Goal: Download file/media

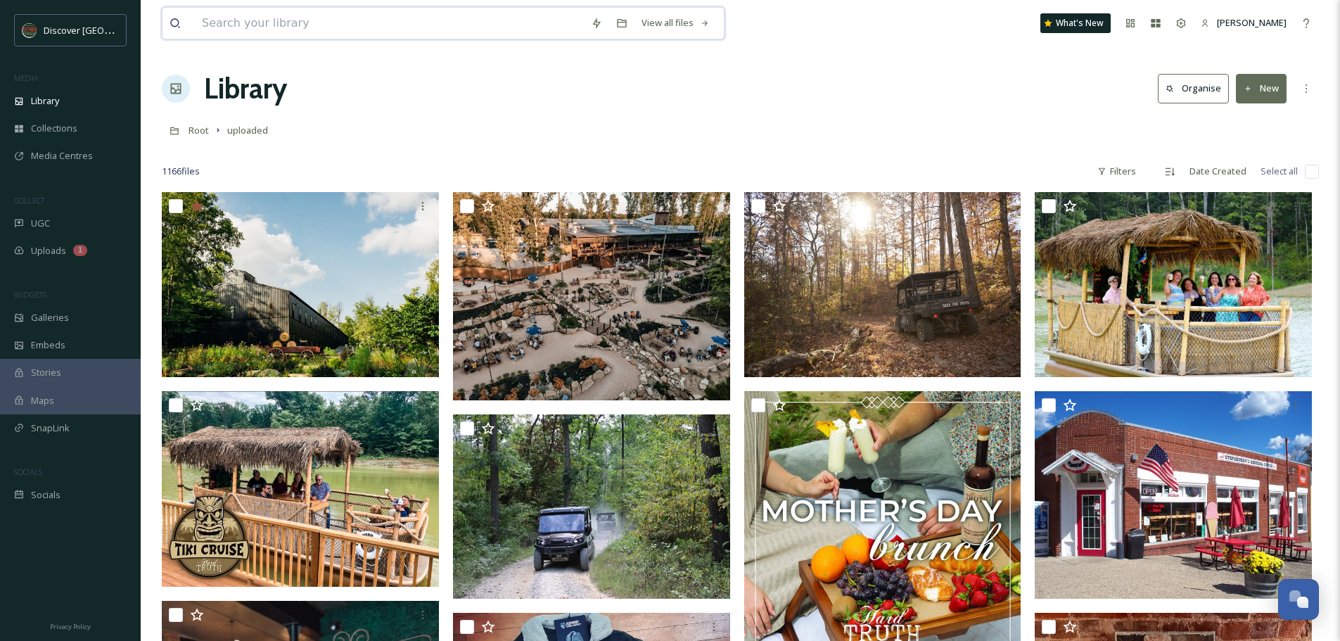
click at [269, 27] on input at bounding box center [389, 23] width 389 height 31
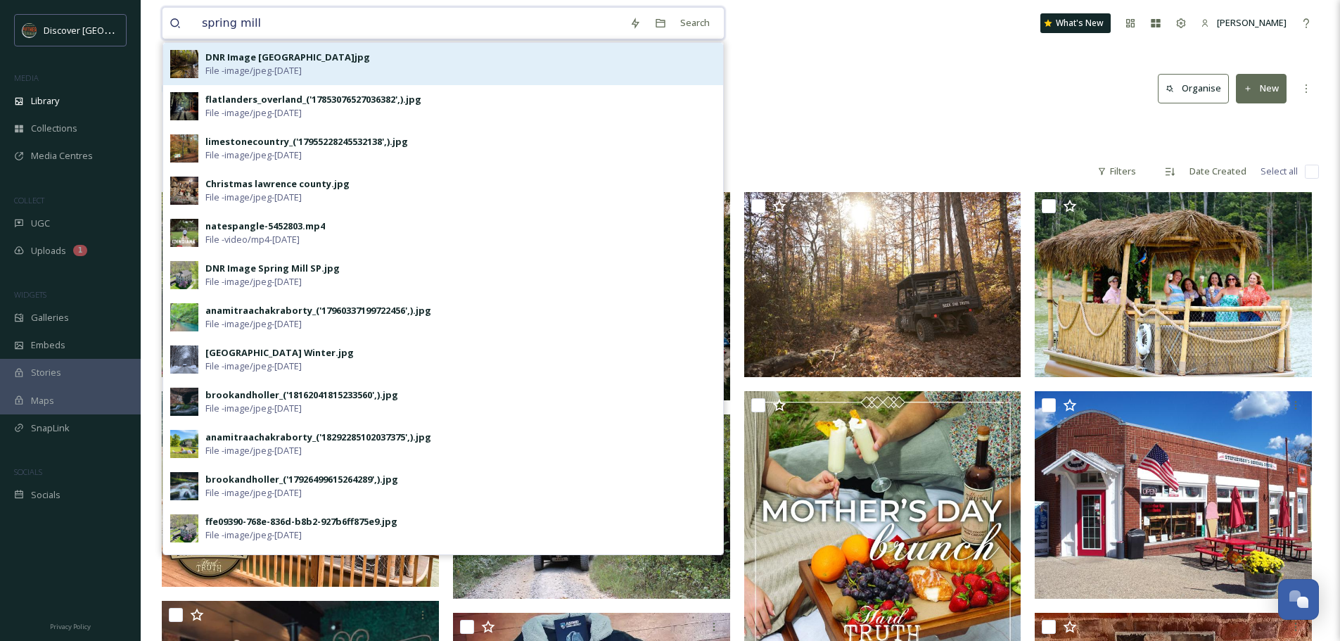
type input "spring mill"
click at [255, 61] on div "DNR Image [GEOGRAPHIC_DATA]jpg" at bounding box center [287, 57] width 165 height 13
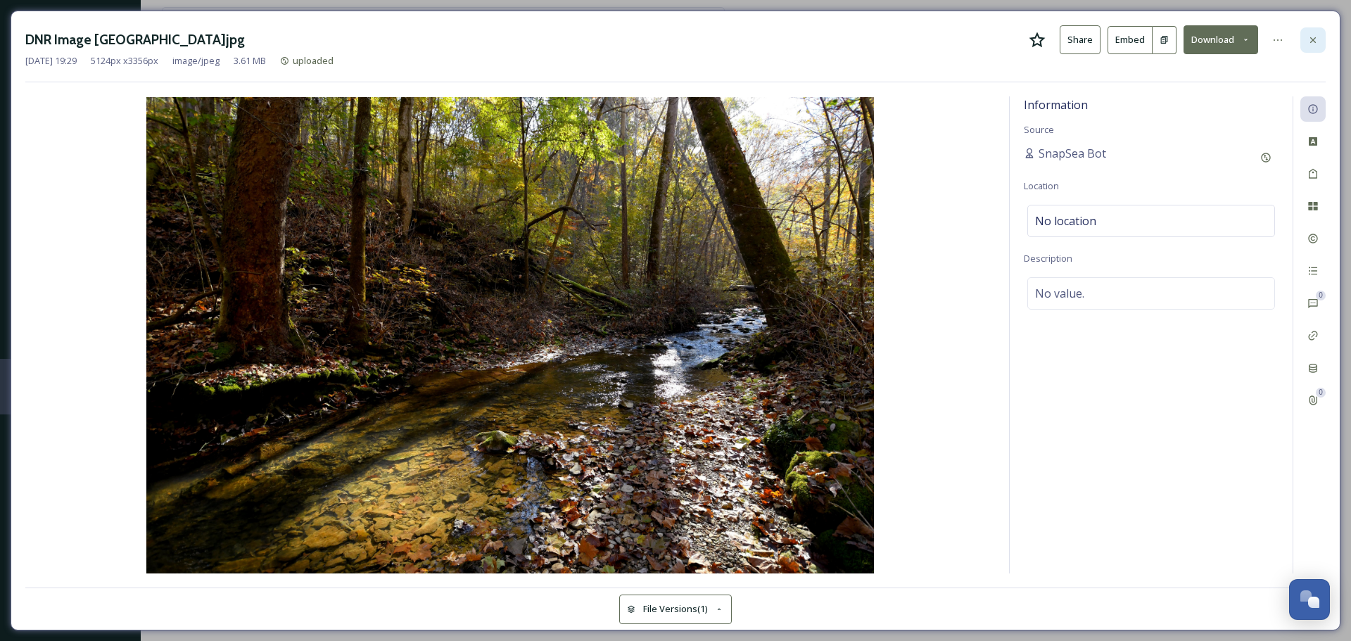
click at [1315, 39] on icon at bounding box center [1312, 39] width 11 height 11
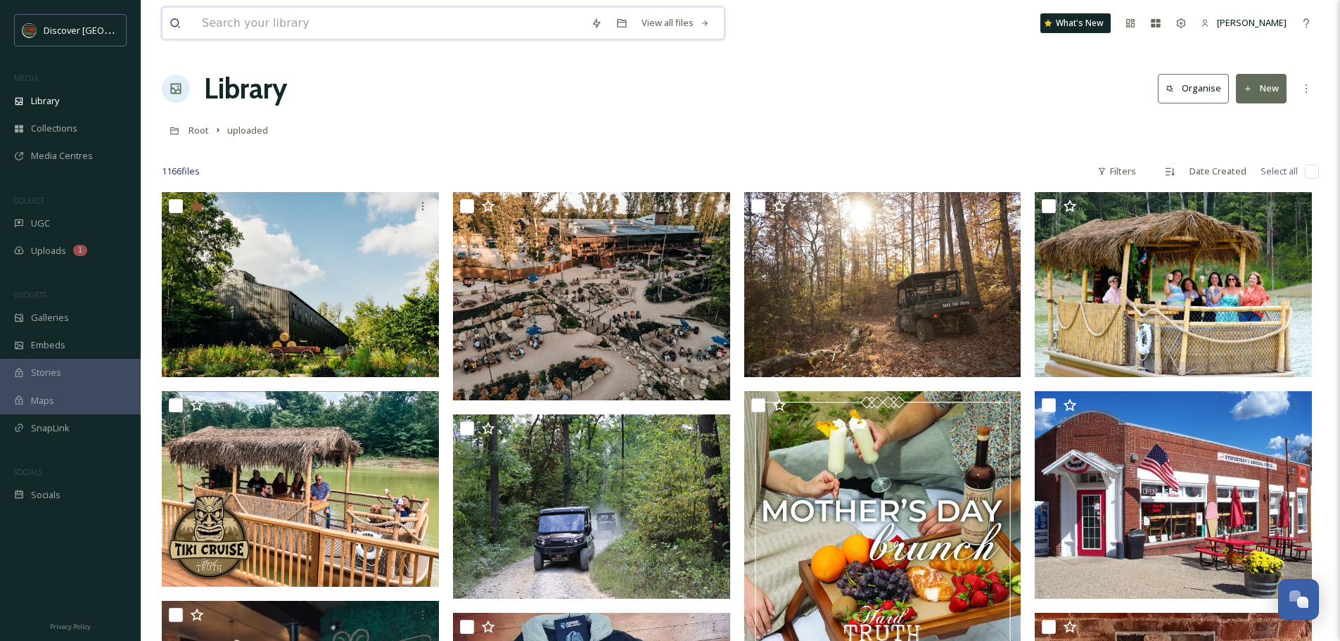
click at [300, 24] on input at bounding box center [389, 23] width 389 height 31
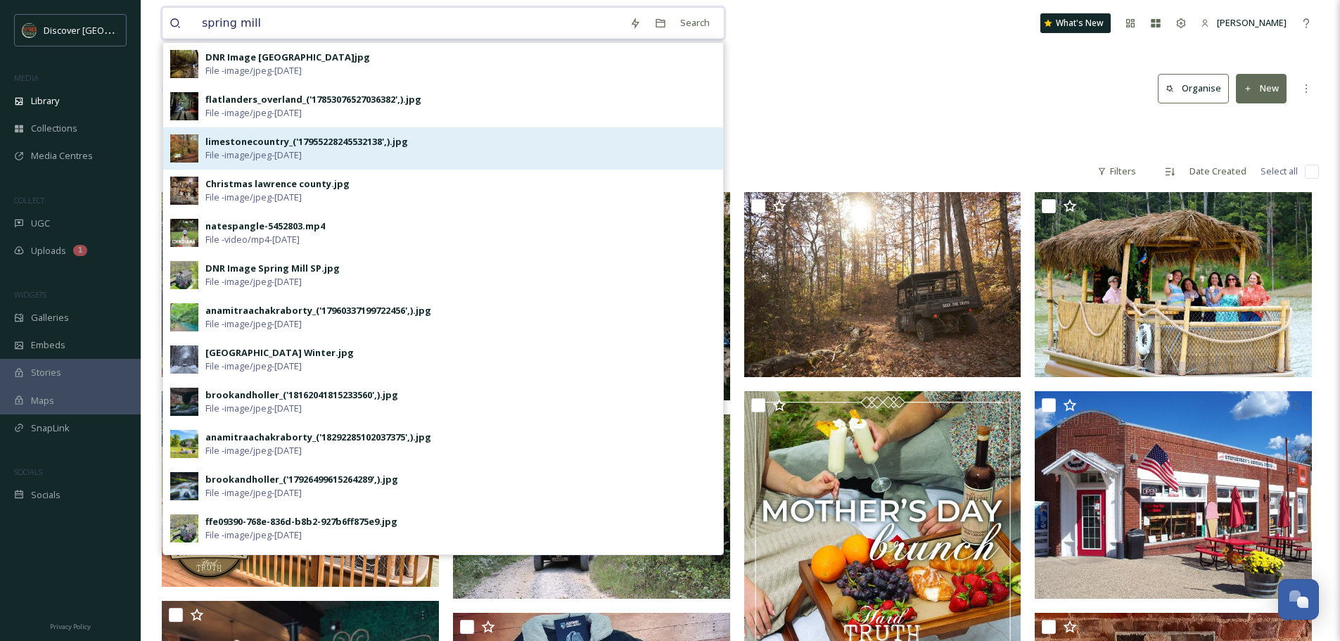
type input "spring mill"
click at [292, 156] on span "File - image/jpeg - [DATE]" at bounding box center [253, 154] width 96 height 13
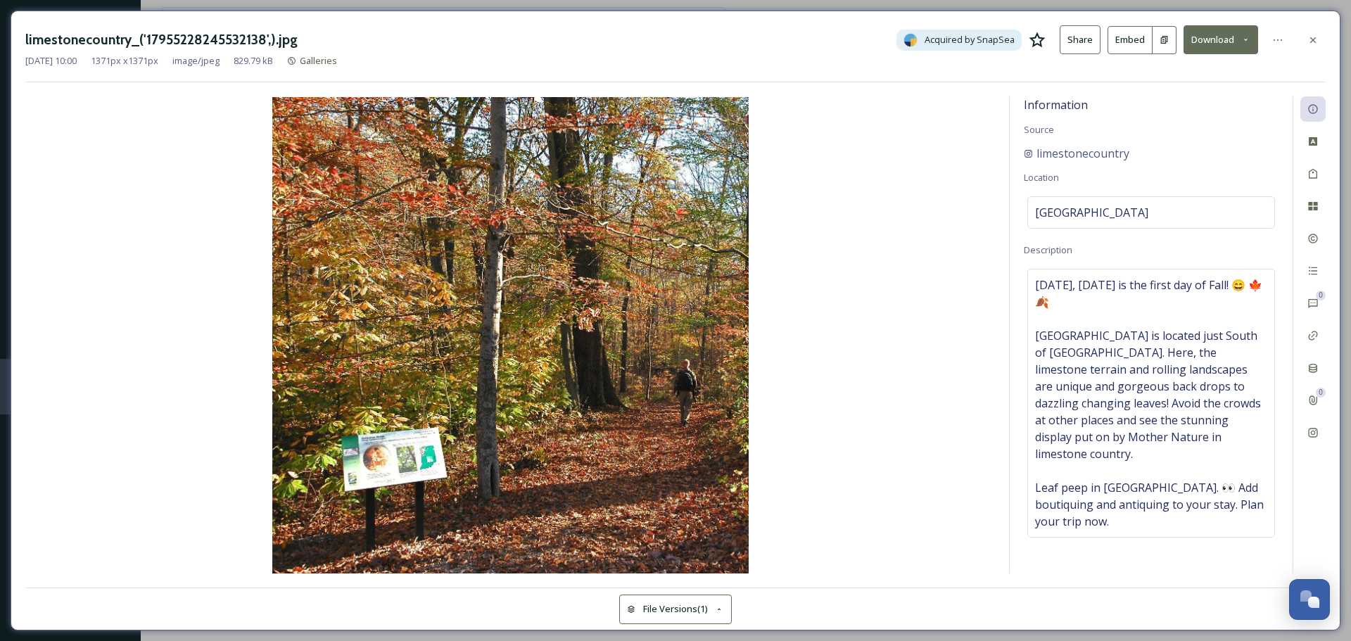
click at [1209, 31] on button "Download" at bounding box center [1220, 39] width 75 height 29
click at [1185, 69] on span "Download Original (1371 x 1371)" at bounding box center [1181, 71] width 133 height 13
click at [1311, 40] on icon at bounding box center [1312, 39] width 11 height 11
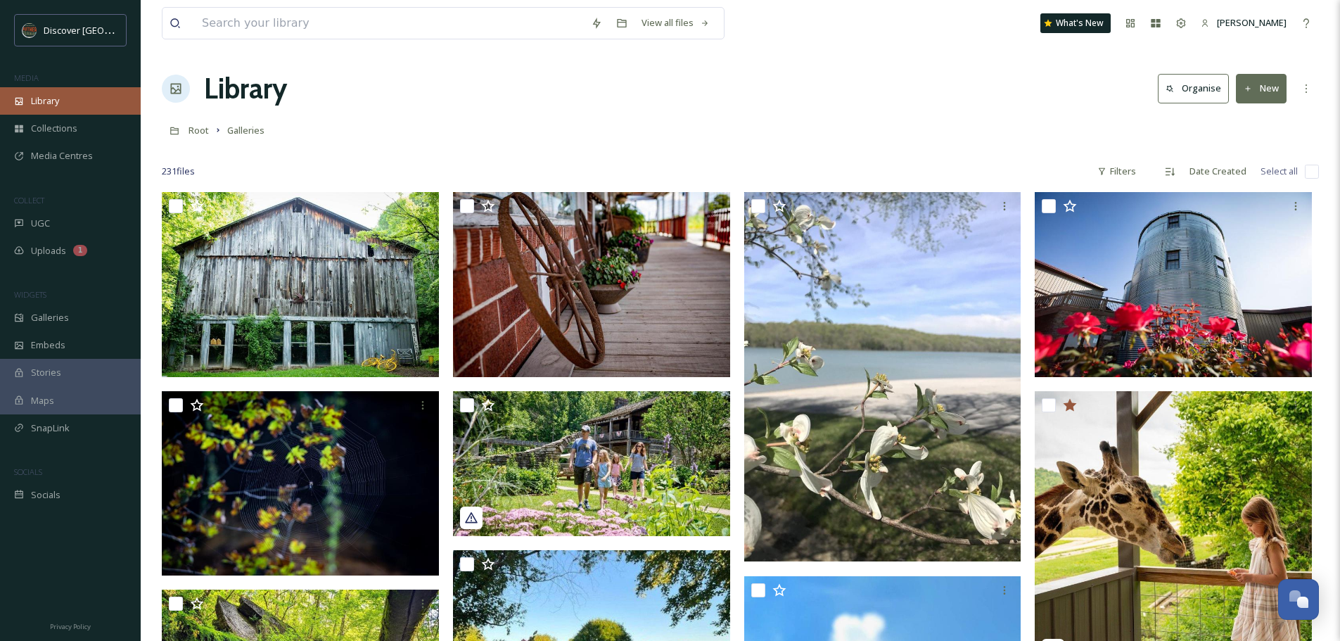
click at [59, 97] on span "Library" at bounding box center [45, 100] width 28 height 13
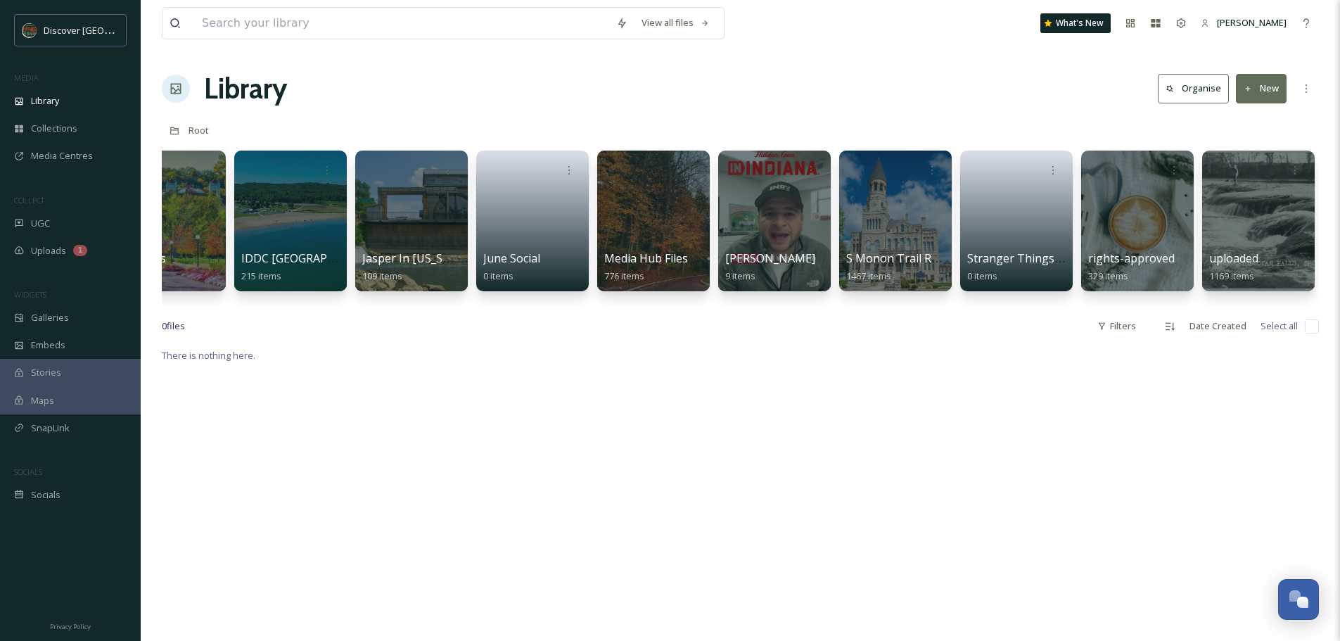
scroll to position [0, 23]
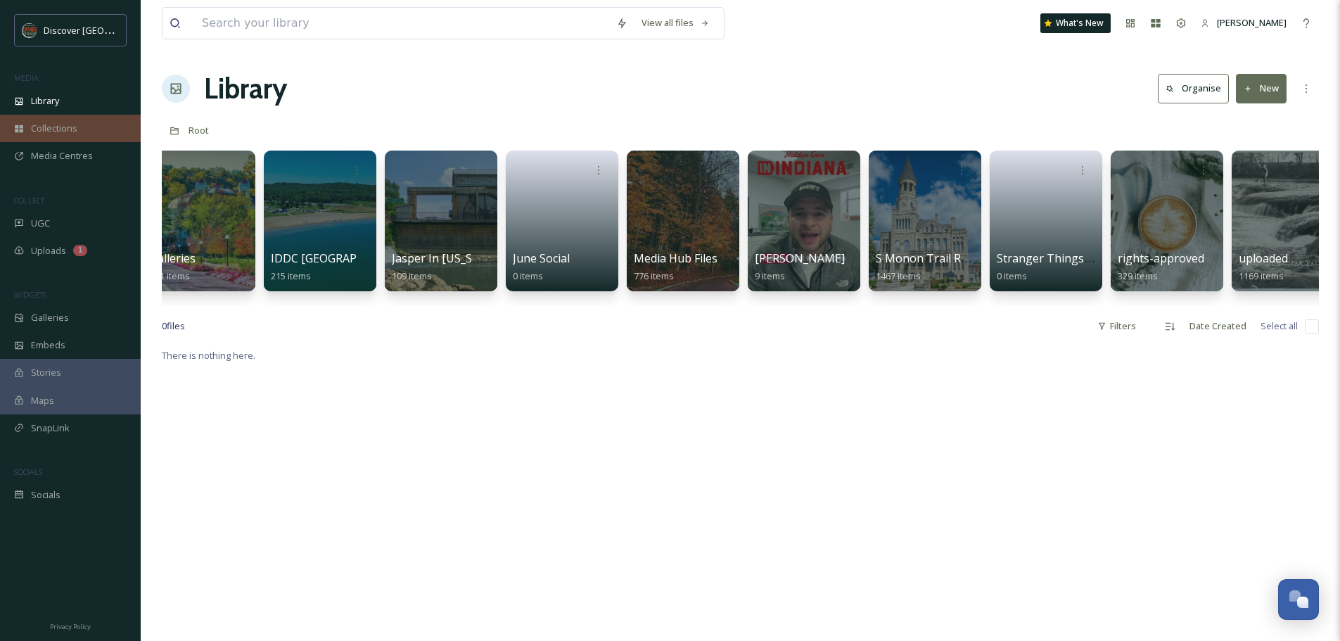
click at [45, 128] on span "Collections" at bounding box center [54, 128] width 46 height 13
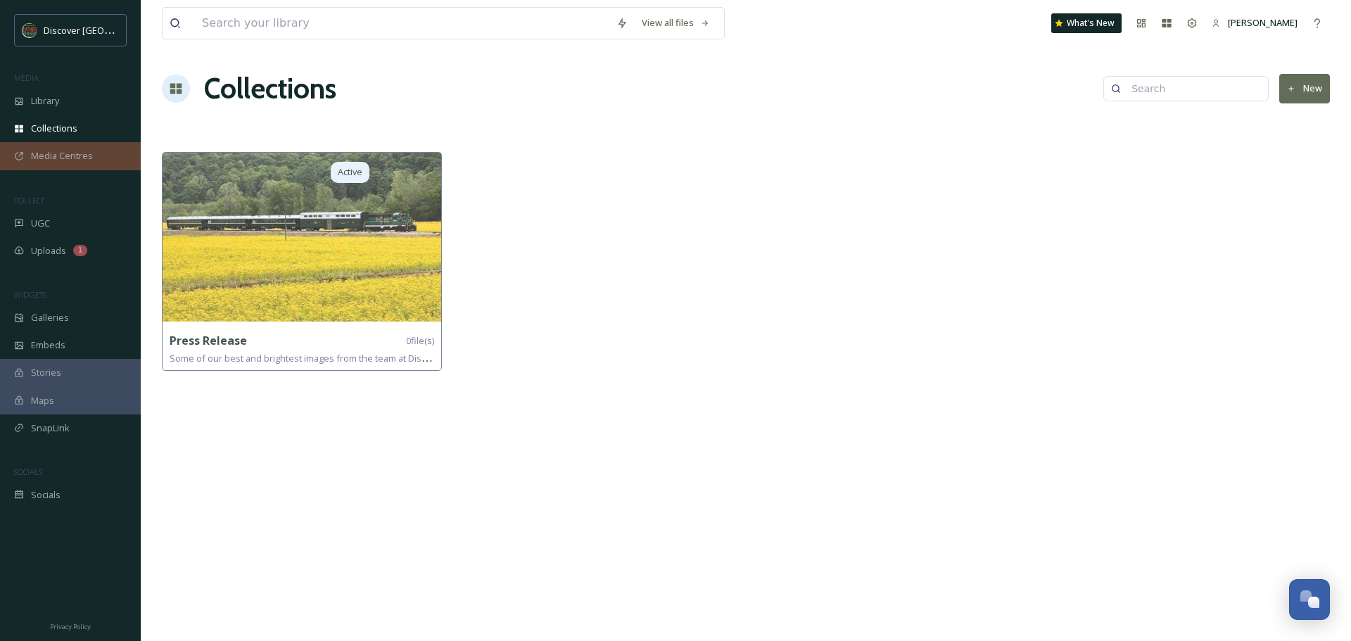
click at [44, 155] on span "Media Centres" at bounding box center [62, 155] width 62 height 13
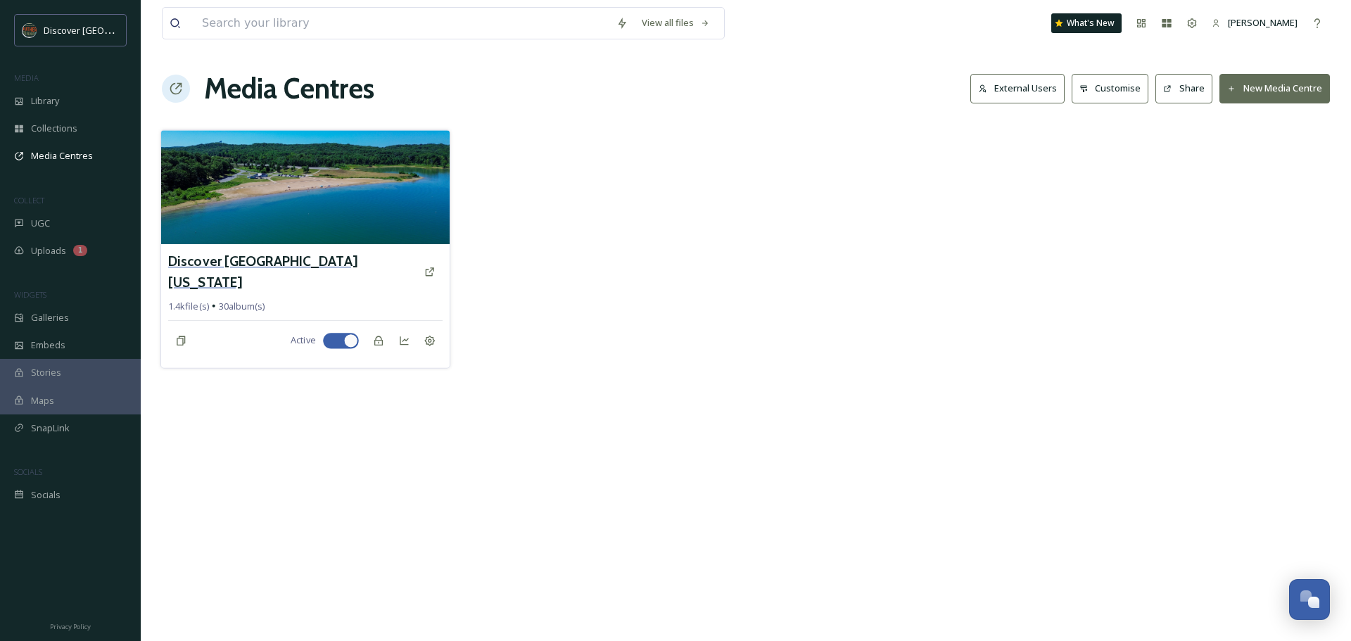
click at [266, 273] on h3 "Discover [GEOGRAPHIC_DATA][US_STATE]" at bounding box center [292, 271] width 248 height 41
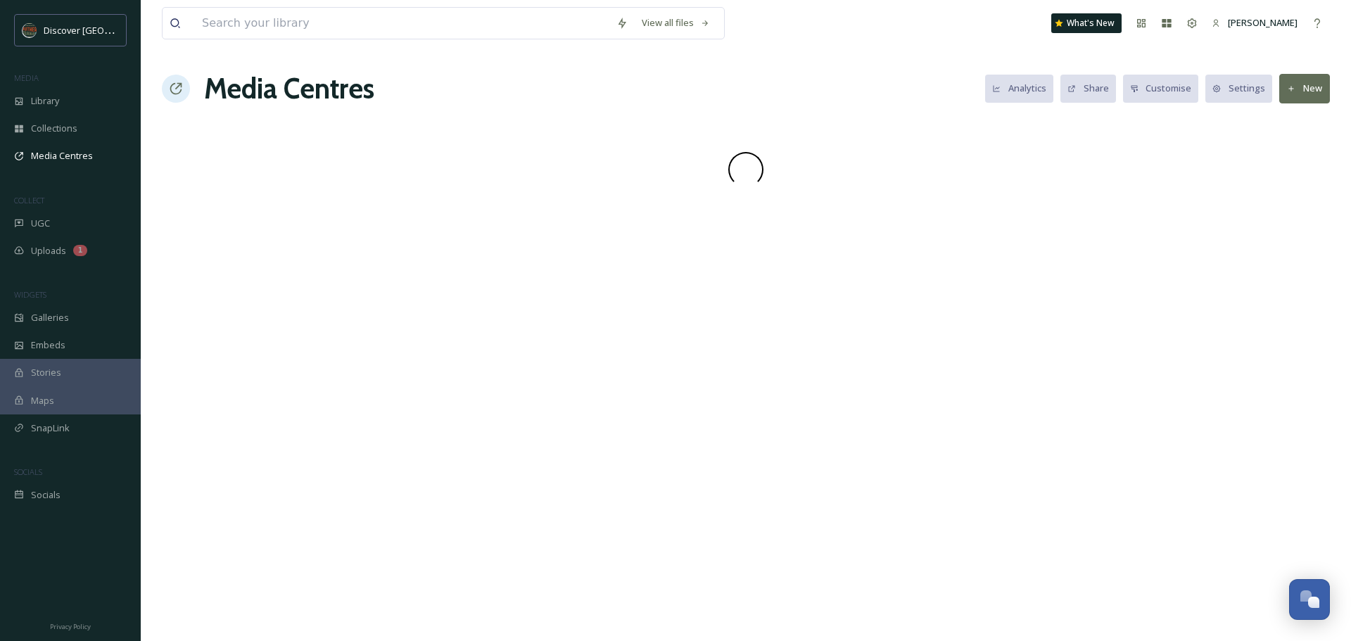
click at [266, 273] on div "View all files What's New [PERSON_NAME] Media Centres Analytics Share Customise…" at bounding box center [746, 320] width 1210 height 641
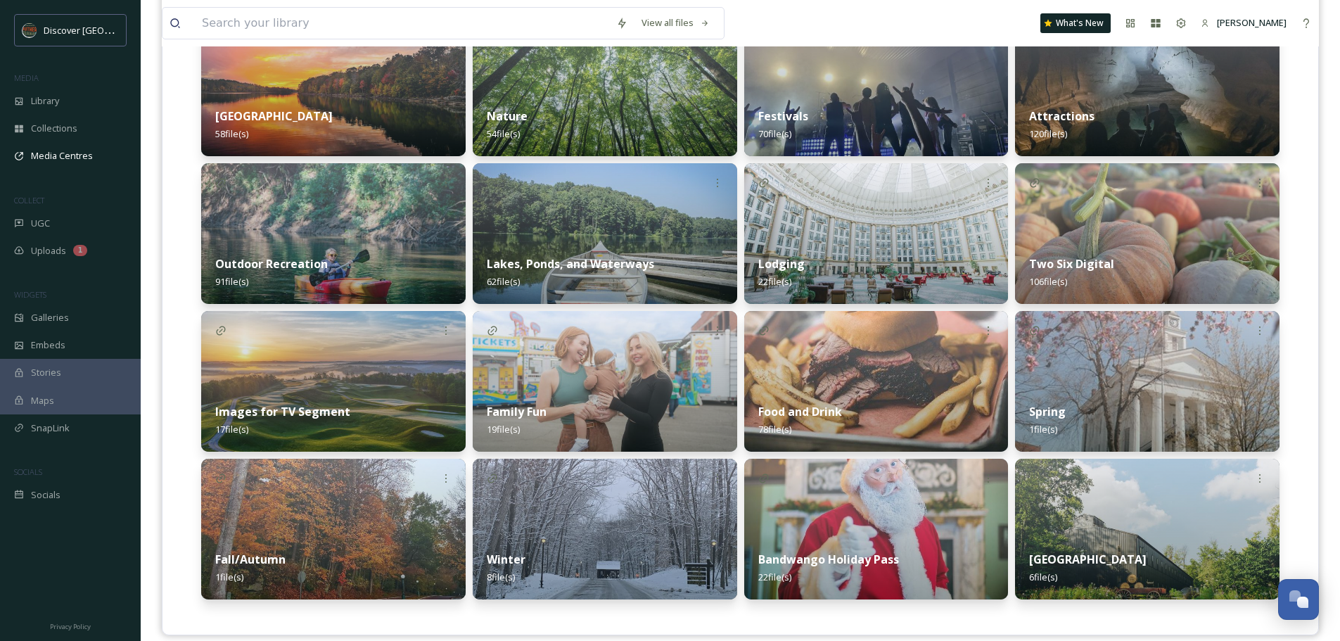
scroll to position [855, 0]
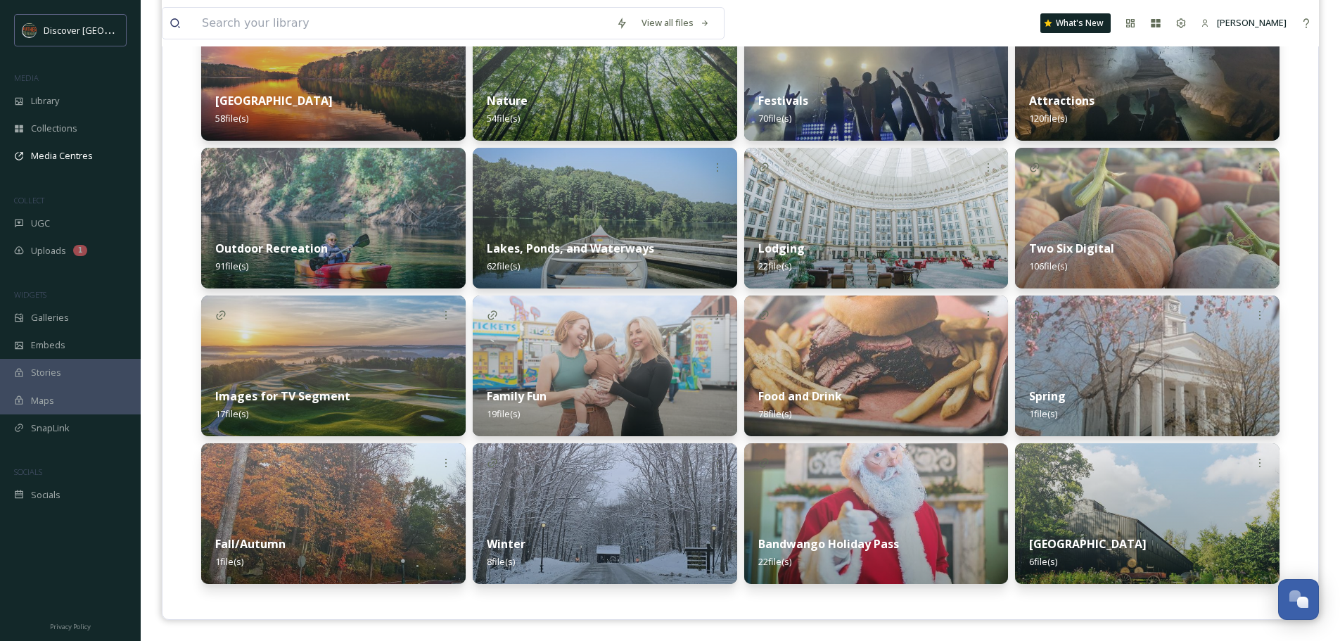
click at [1130, 559] on div "Brown County 6 file(s)" at bounding box center [1147, 552] width 265 height 63
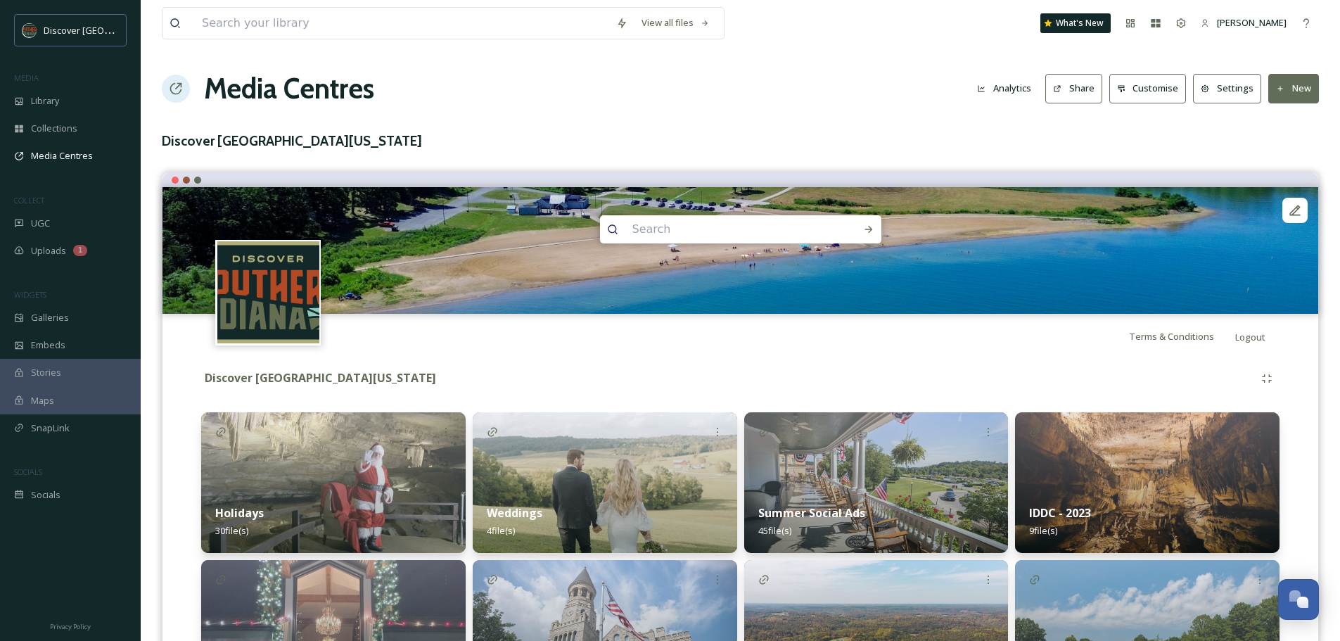
scroll to position [561, 0]
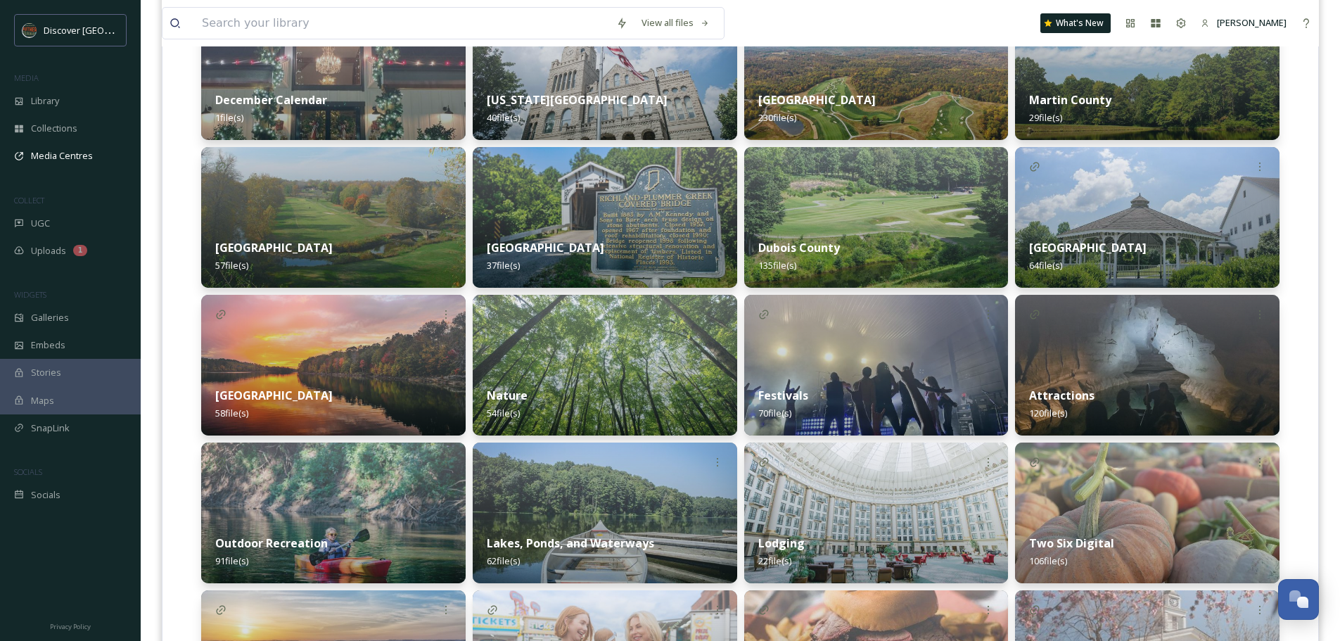
click at [319, 233] on div "Lawrence County 57 file(s)" at bounding box center [333, 256] width 265 height 63
